Goal: Navigation & Orientation: Understand site structure

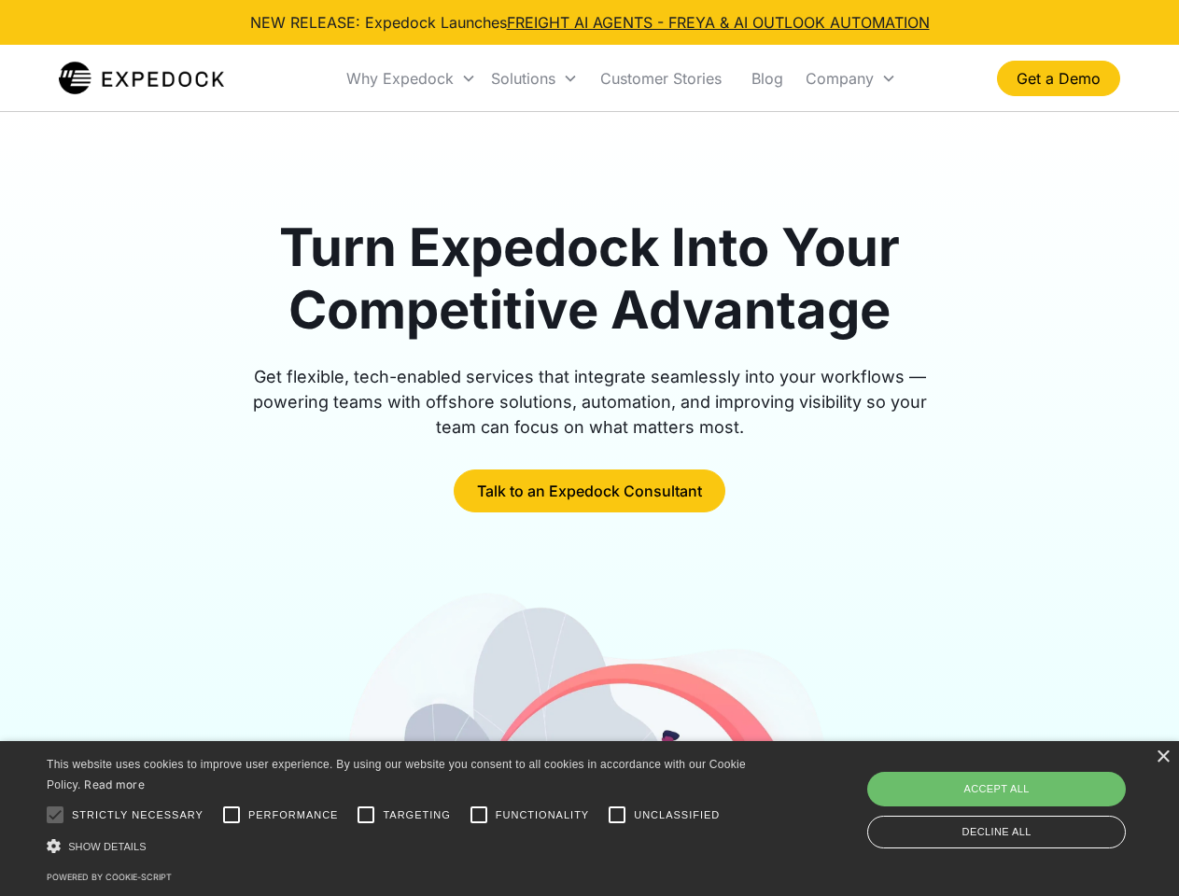
click at [412, 78] on div "Why Expedock" at bounding box center [399, 78] width 107 height 19
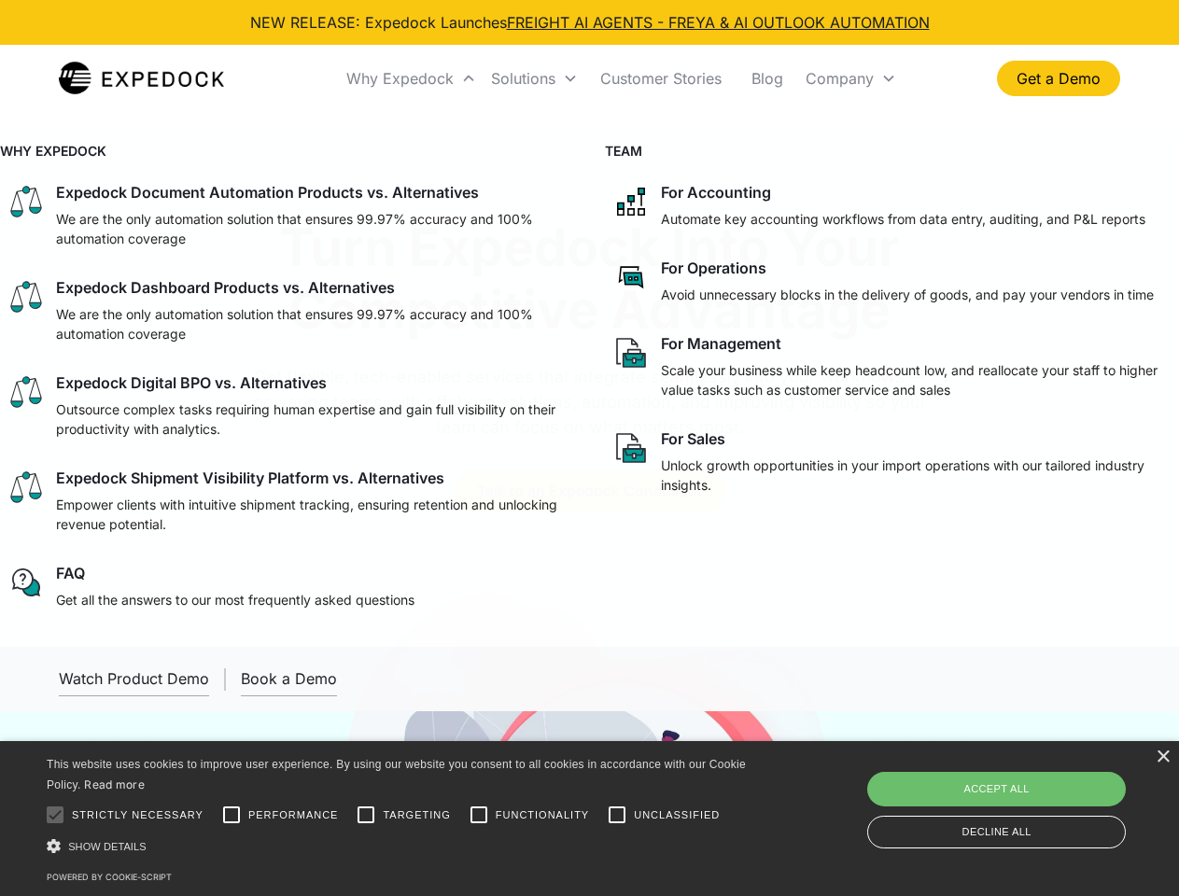
click at [534, 78] on div "Solutions" at bounding box center [523, 78] width 64 height 19
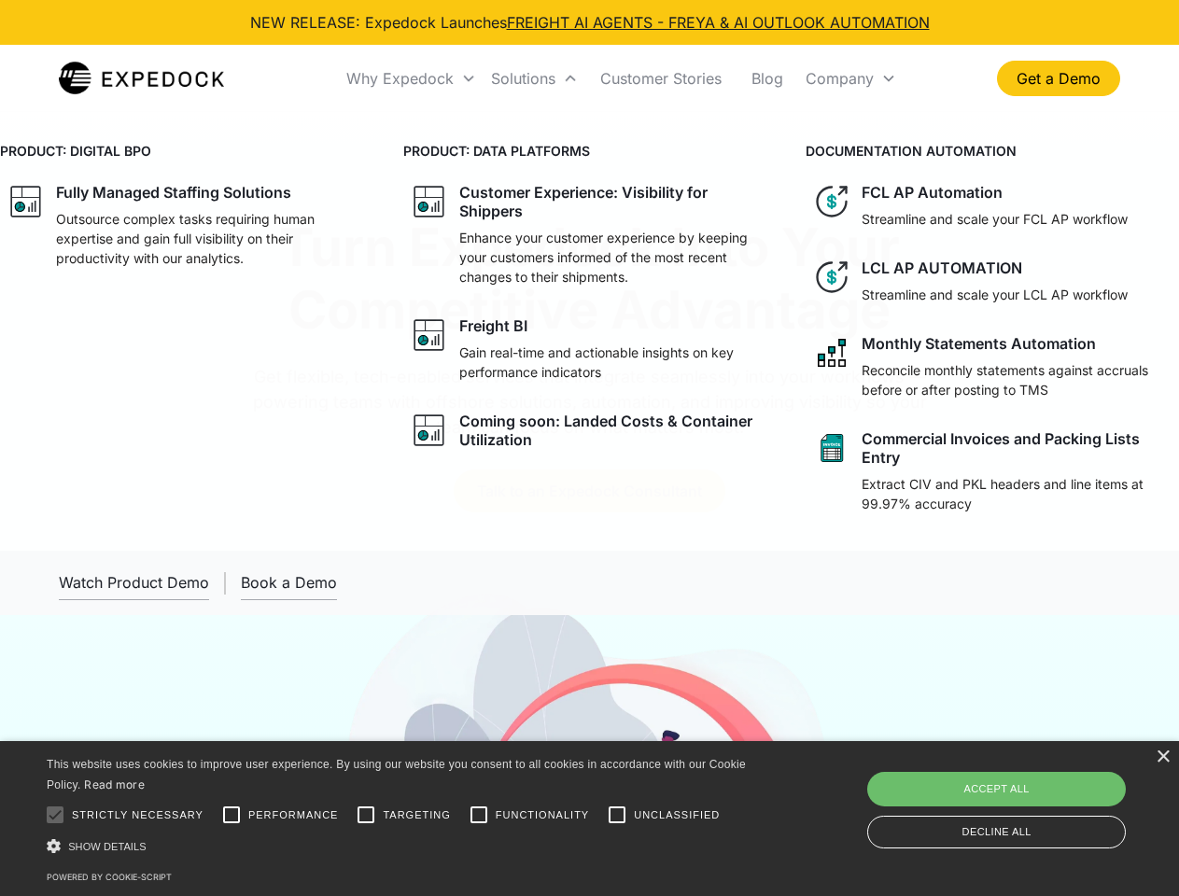
click at [850, 78] on div "Company" at bounding box center [840, 78] width 68 height 19
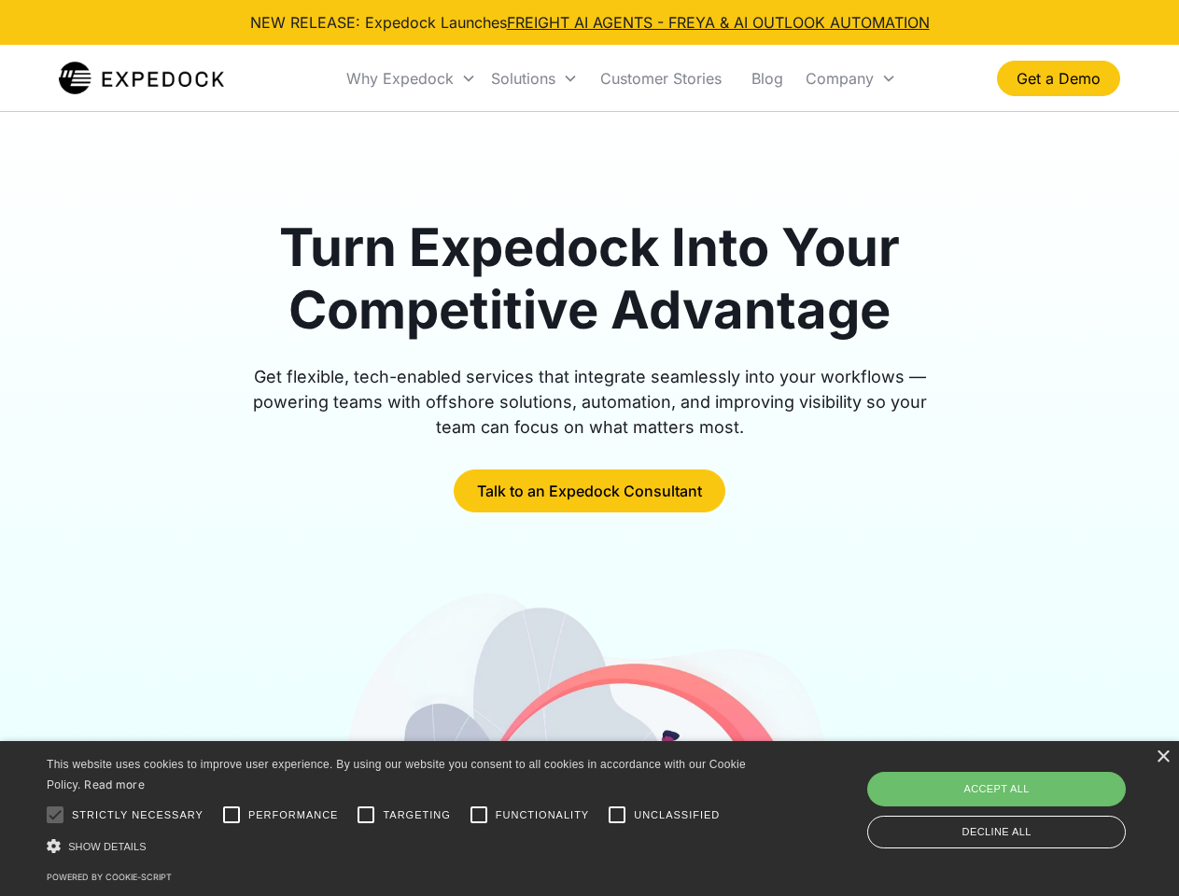
click at [1162, 757] on div "×" at bounding box center [1163, 757] width 14 height 14
click at [55, 815] on div "Turn Expedock Into Your Competitive Advantage Get flexible, tech-enabled servic…" at bounding box center [589, 654] width 1179 height 1085
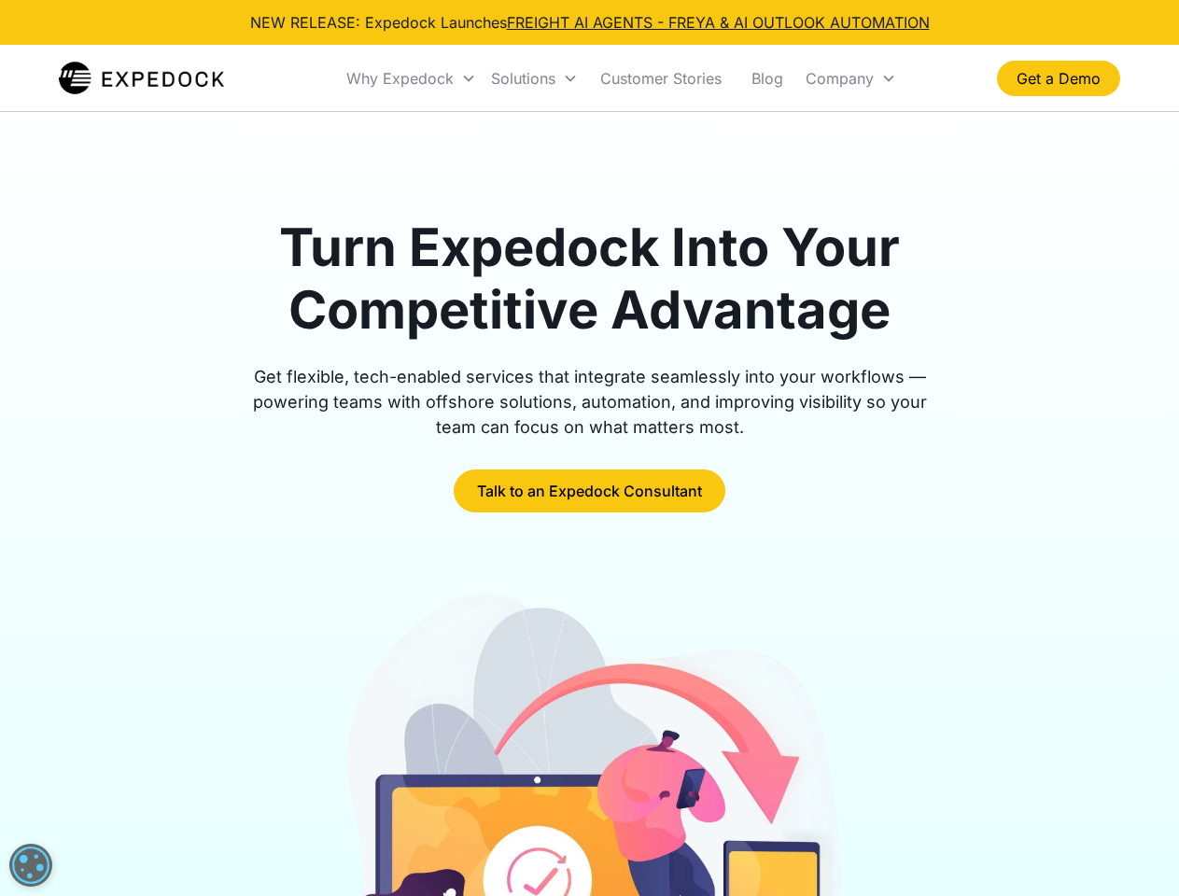
click at [231, 815] on div at bounding box center [589, 839] width 1061 height 505
click at [366, 815] on img at bounding box center [589, 839] width 511 height 505
click at [479, 815] on img at bounding box center [589, 839] width 511 height 505
click at [617, 815] on img at bounding box center [589, 839] width 511 height 505
click at [400, 846] on img at bounding box center [589, 839] width 511 height 505
